Goal: Task Accomplishment & Management: Manage account settings

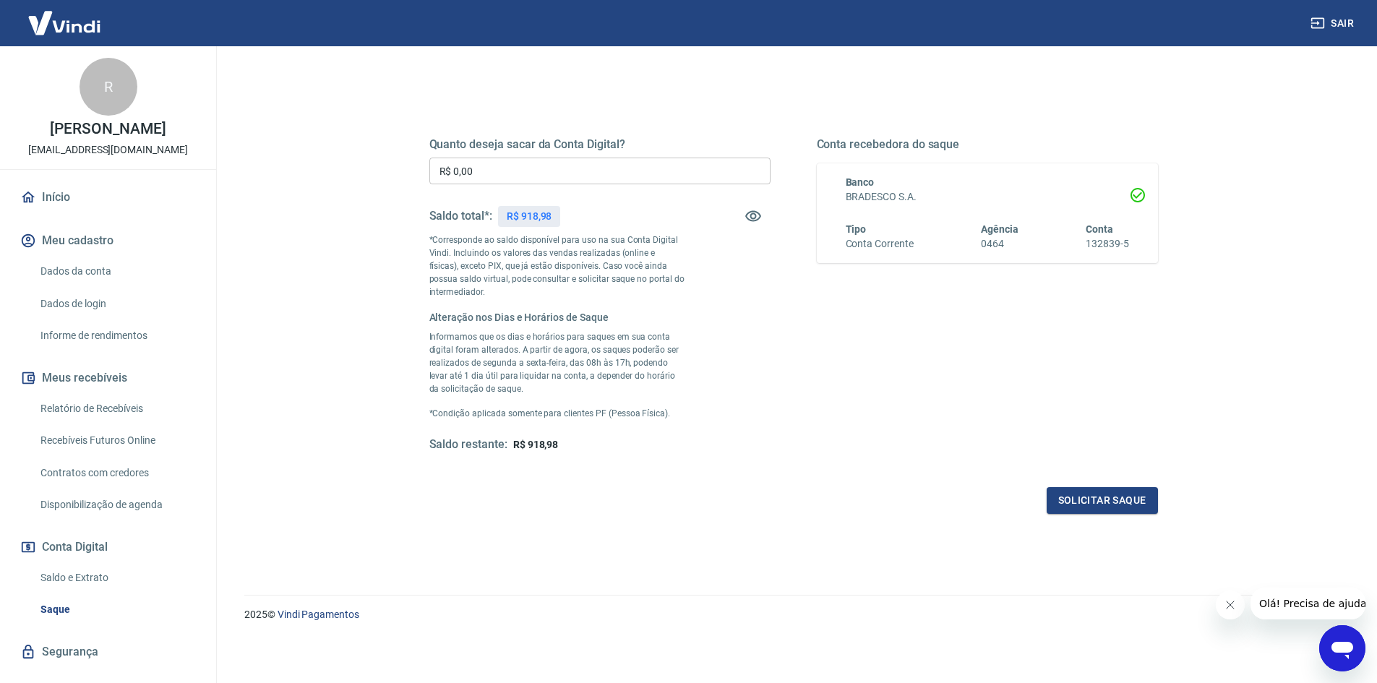
click at [115, 263] on link "Dados da conta" at bounding box center [117, 272] width 164 height 30
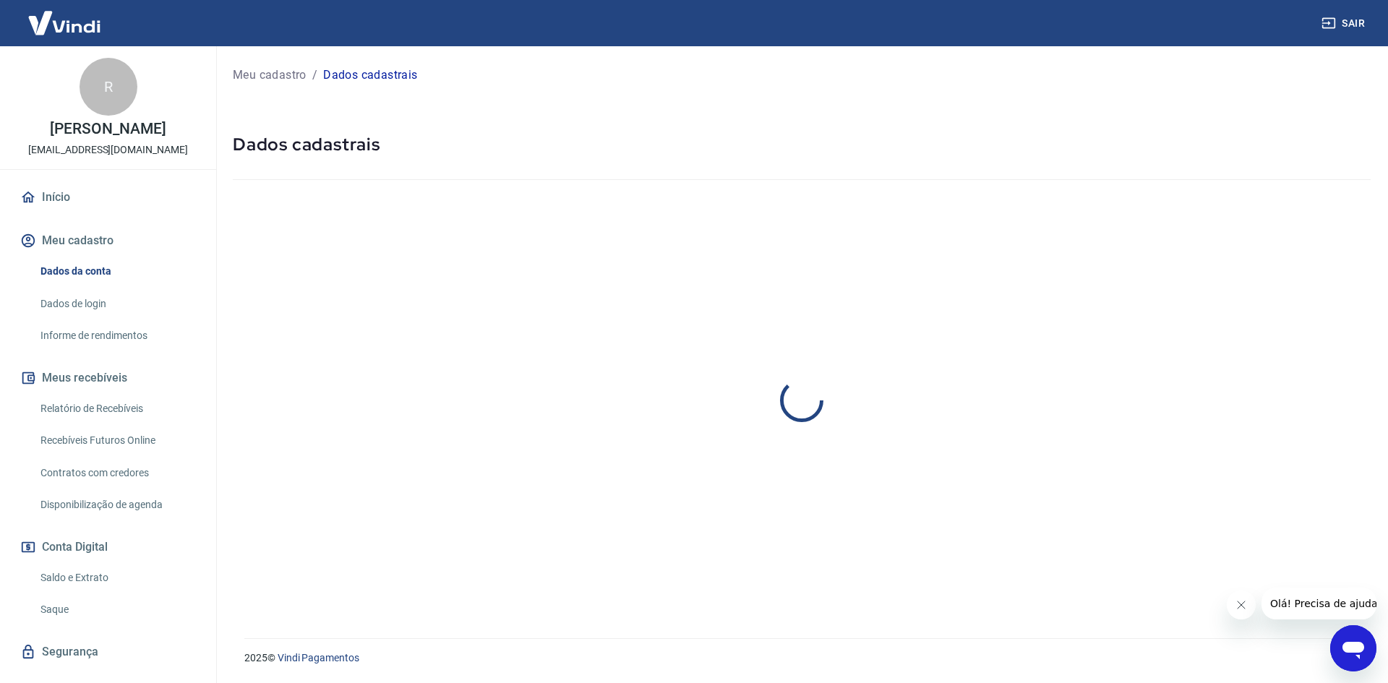
select select "MG"
select select "business"
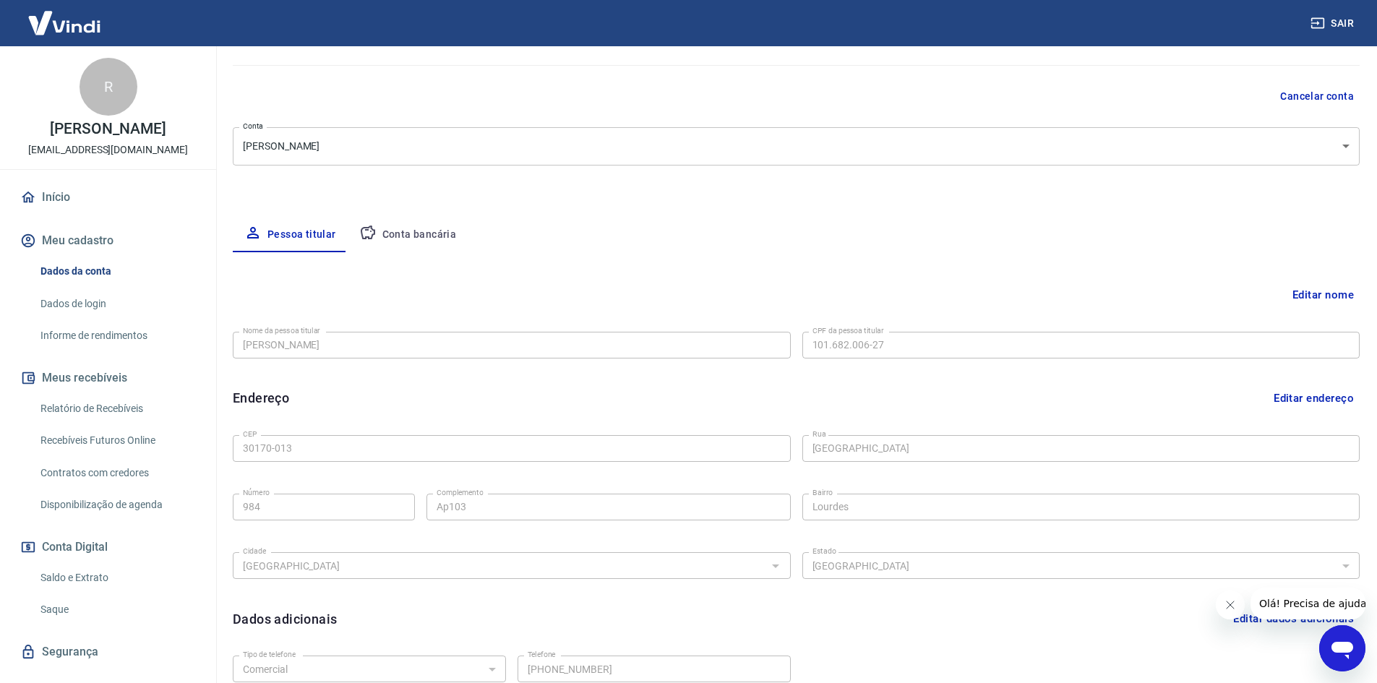
scroll to position [98, 0]
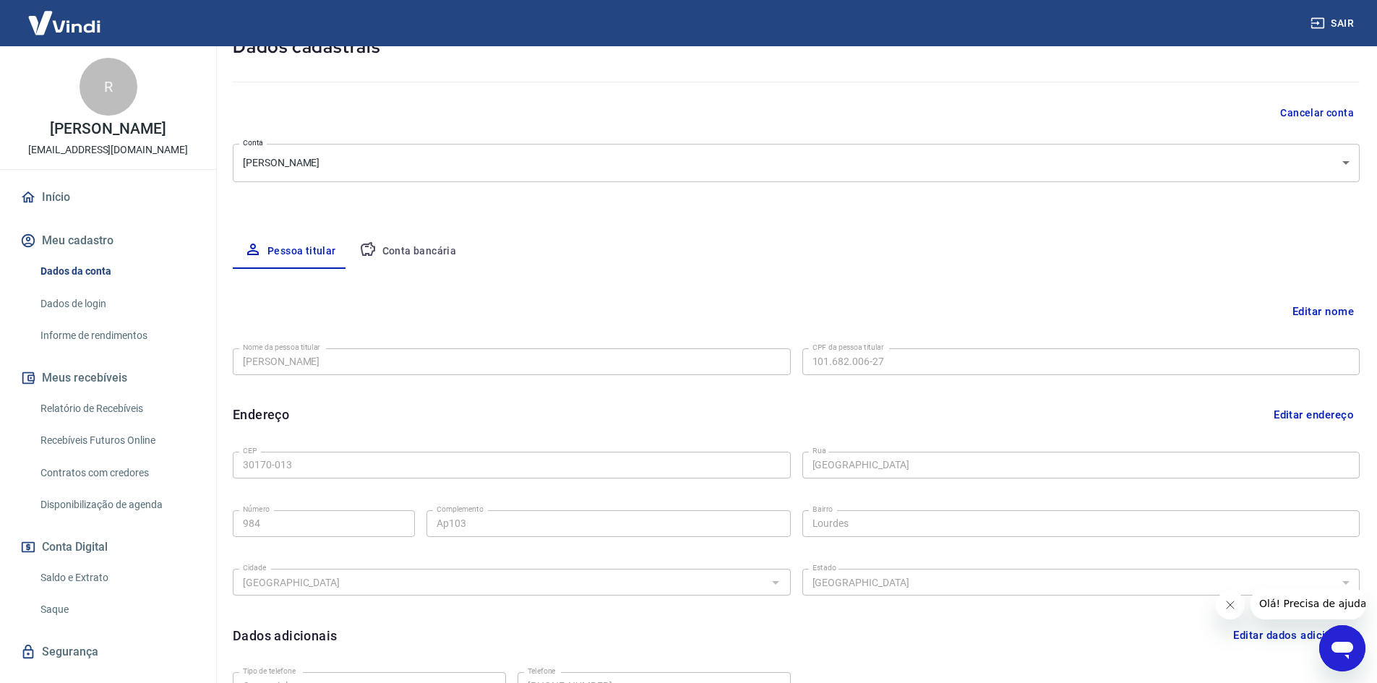
click at [408, 252] on button "Conta bancária" at bounding box center [408, 251] width 121 height 35
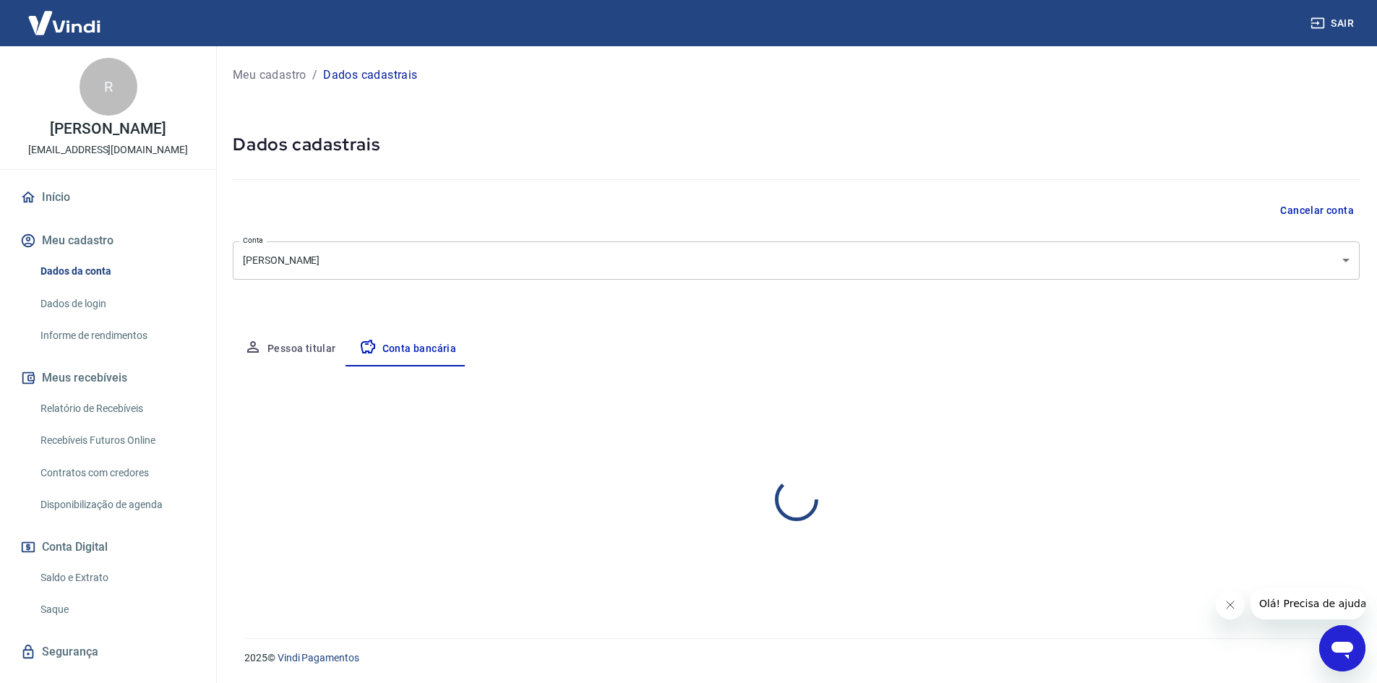
scroll to position [0, 0]
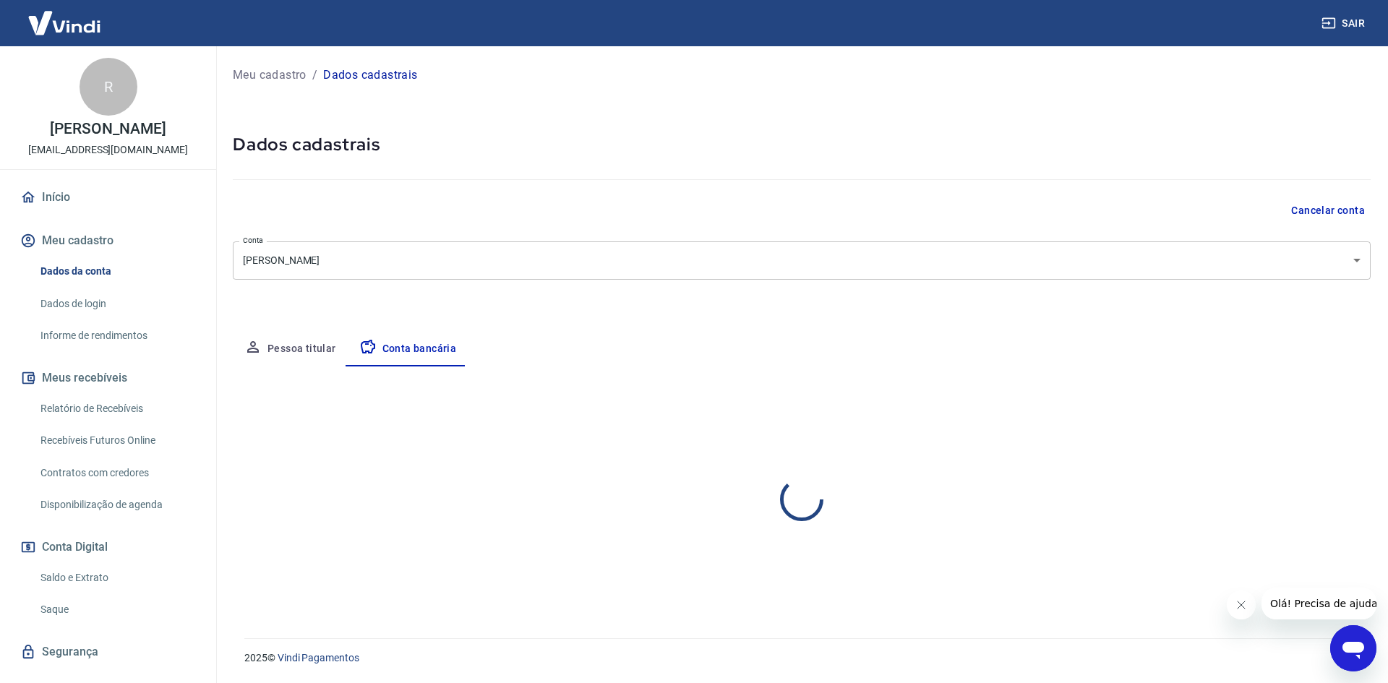
select select "1"
click at [1299, 407] on button "Editar conta bancária" at bounding box center [1310, 409] width 121 height 27
